Goal: Check status: Check status

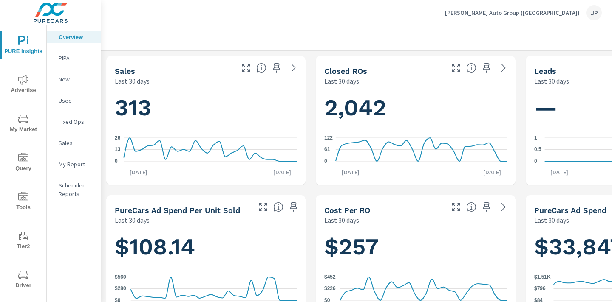
click at [25, 84] on icon "nav menu" at bounding box center [23, 80] width 10 height 10
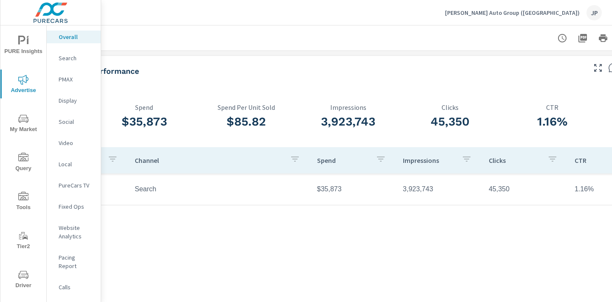
scroll to position [0, 118]
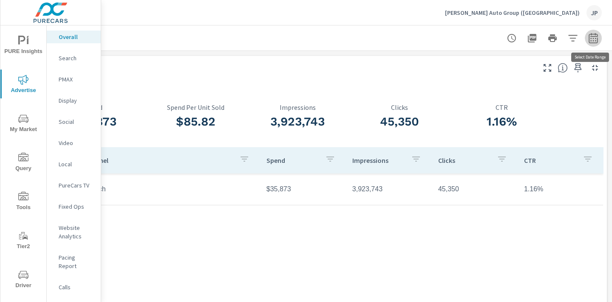
click at [593, 37] on icon "button" at bounding box center [593, 38] width 10 height 10
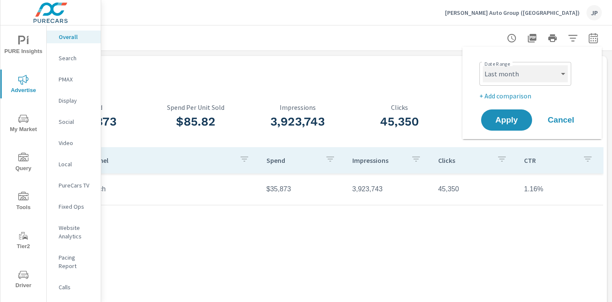
click at [556, 72] on select "Custom Yesterday Last week Last 7 days Last 14 days Last 30 days Last 45 days L…" at bounding box center [525, 73] width 85 height 17
select select "Last 30 days"
click at [483, 65] on select "Custom Yesterday Last week Last 7 days Last 14 days Last 30 days Last 45 days L…" at bounding box center [525, 73] width 85 height 17
click at [500, 96] on p "+ Add comparison" at bounding box center [533, 96] width 109 height 10
select select "Previous period"
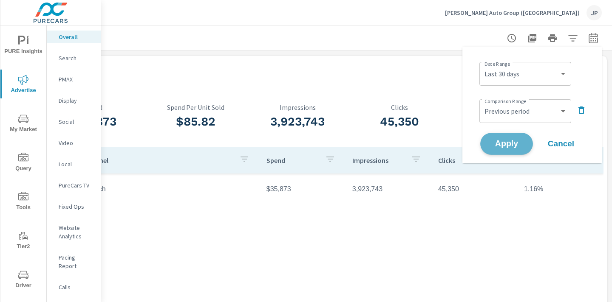
click at [506, 146] on span "Apply" at bounding box center [506, 144] width 35 height 8
